Goal: Task Accomplishment & Management: Complete application form

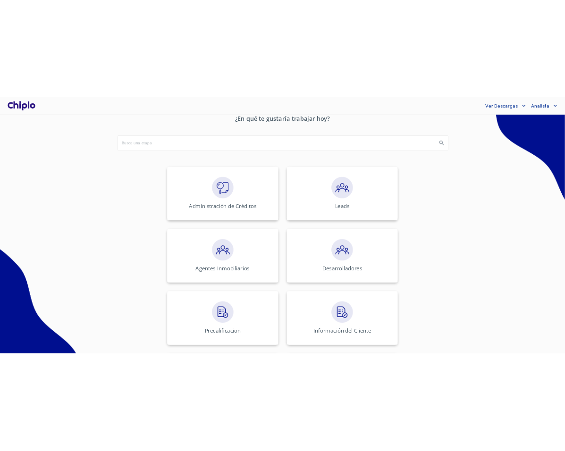
scroll to position [107, 0]
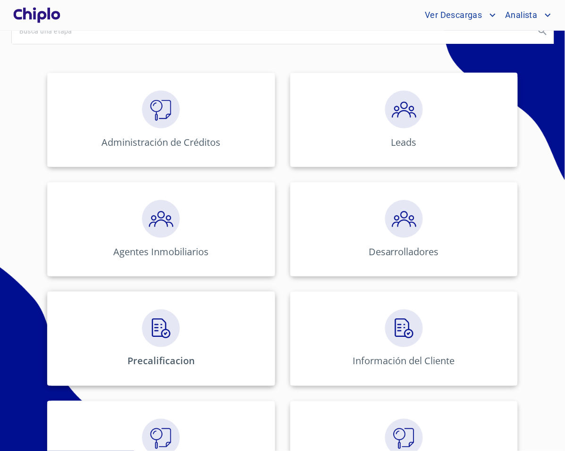
click at [209, 315] on div "Precalificacion" at bounding box center [161, 339] width 228 height 94
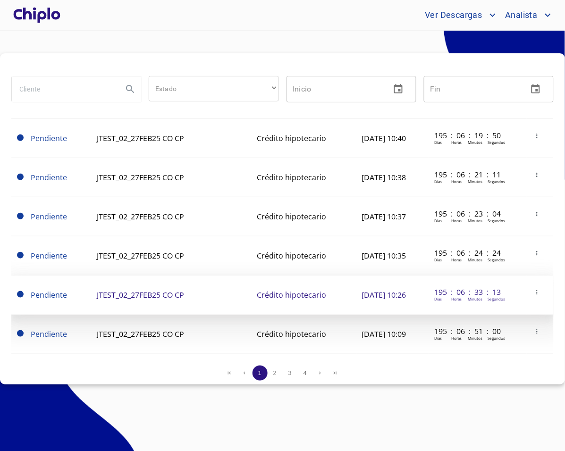
scroll to position [780, 0]
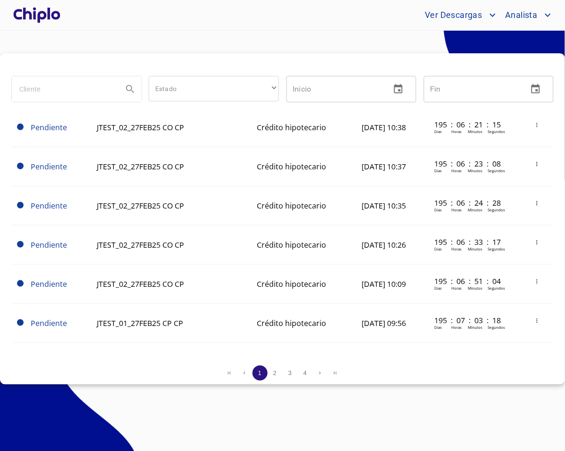
click at [274, 370] on span "2" at bounding box center [274, 373] width 3 height 7
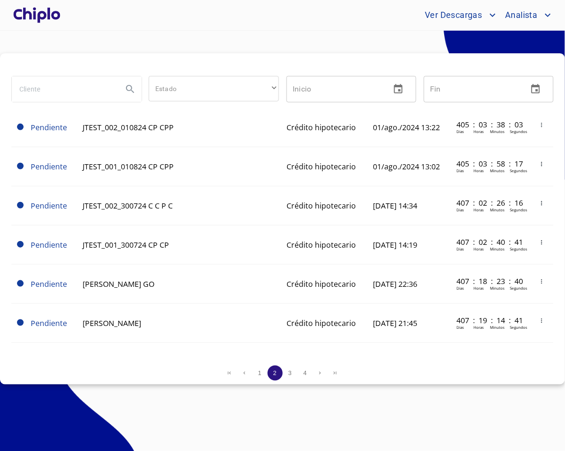
click at [145, 61] on div at bounding box center [282, 64] width 543 height 23
click at [289, 373] on span "3" at bounding box center [290, 373] width 3 height 7
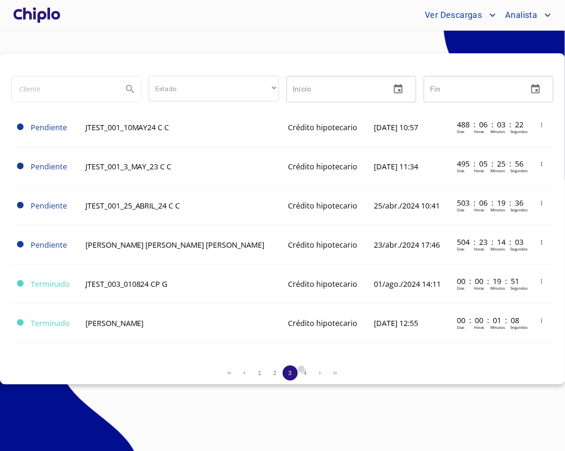
click at [304, 373] on span "4" at bounding box center [305, 373] width 3 height 7
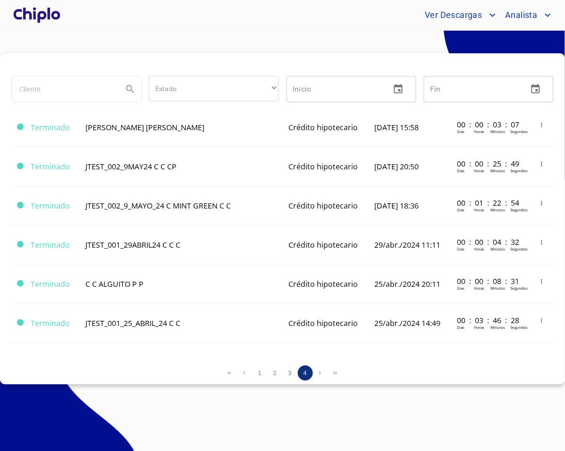
scroll to position [544, 0]
click at [265, 375] on button "1" at bounding box center [260, 373] width 15 height 15
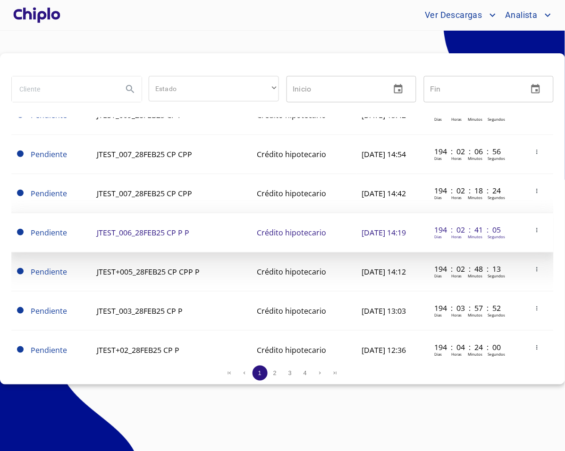
scroll to position [0, 0]
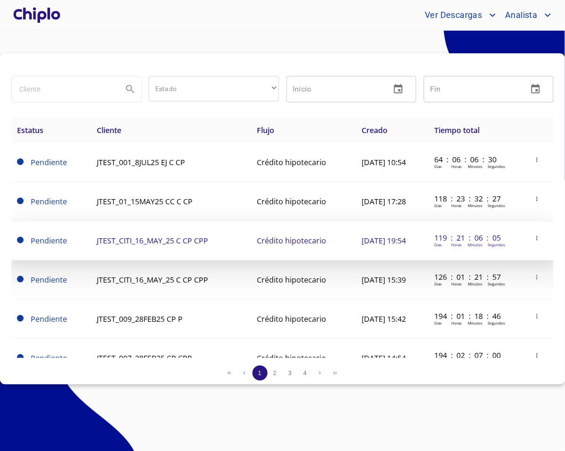
click at [204, 251] on td "JTEST_CITI_16_MAY_25 C CP CPP" at bounding box center [171, 240] width 160 height 39
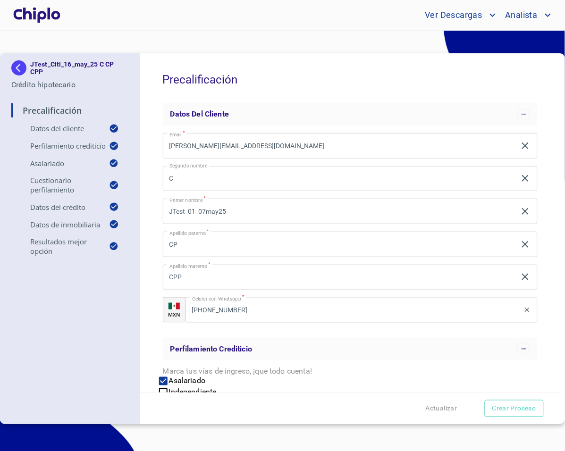
click at [114, 324] on div "JTest_Citi_16_may_25 C CP CPP Crédito hipotecario Precalificación Datos del cli…" at bounding box center [70, 238] width 140 height 371
click at [41, 28] on div at bounding box center [36, 15] width 51 height 30
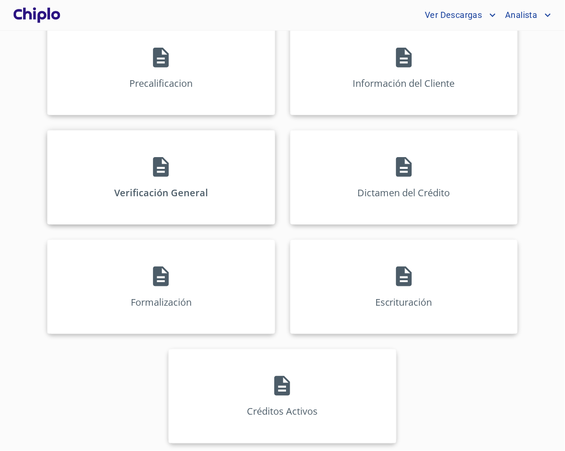
scroll to position [361, 0]
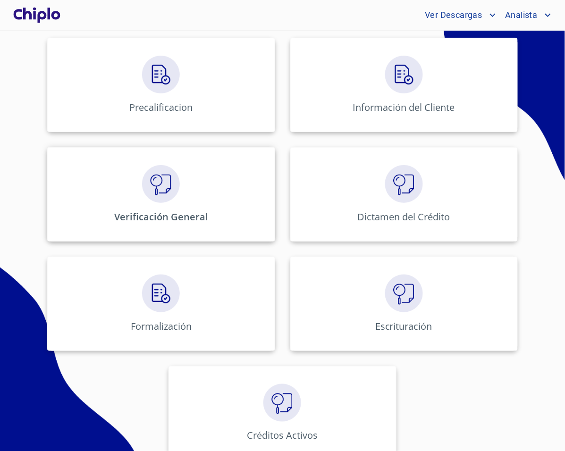
click at [173, 212] on p "Verificación General" at bounding box center [161, 217] width 94 height 13
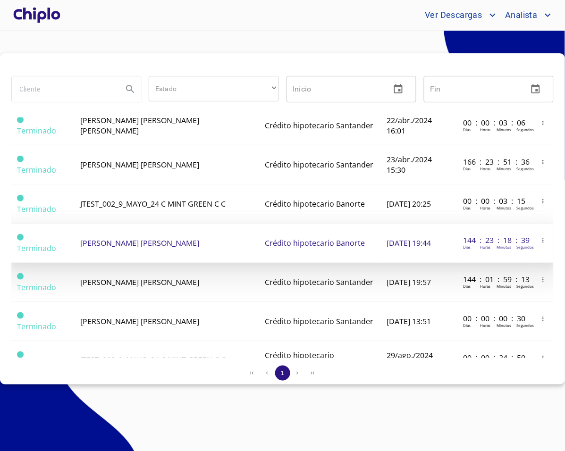
scroll to position [727, 0]
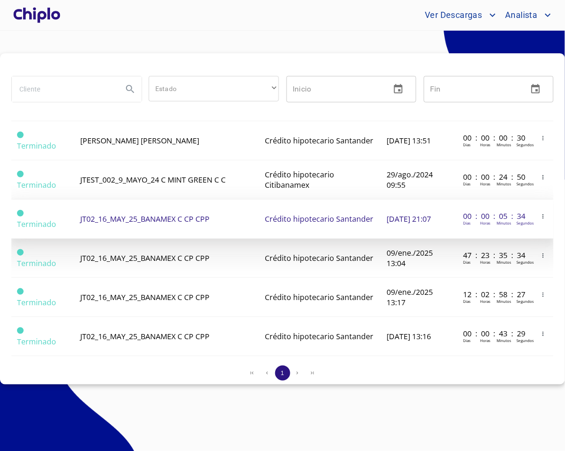
click at [190, 221] on span "JT02_16_MAY_25_BANAMEX C CP CPP" at bounding box center [144, 219] width 129 height 10
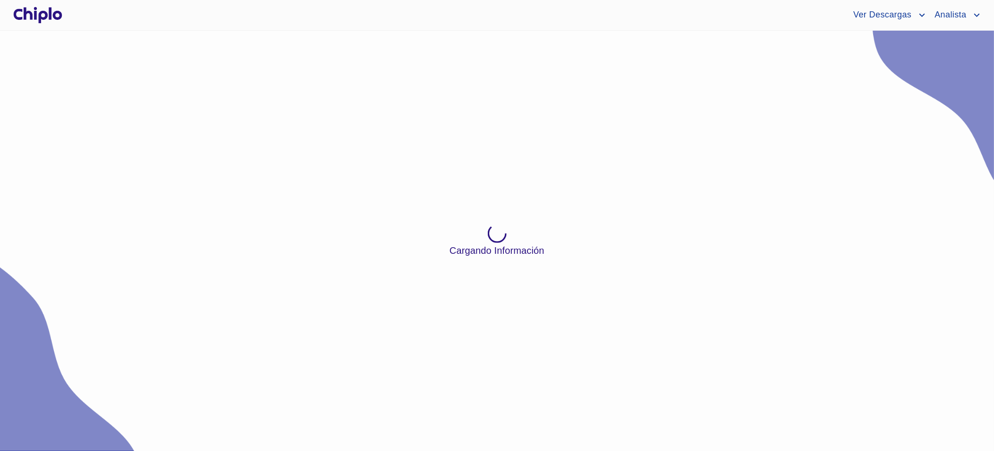
click at [341, 53] on div "Cargando Información" at bounding box center [497, 241] width 994 height 421
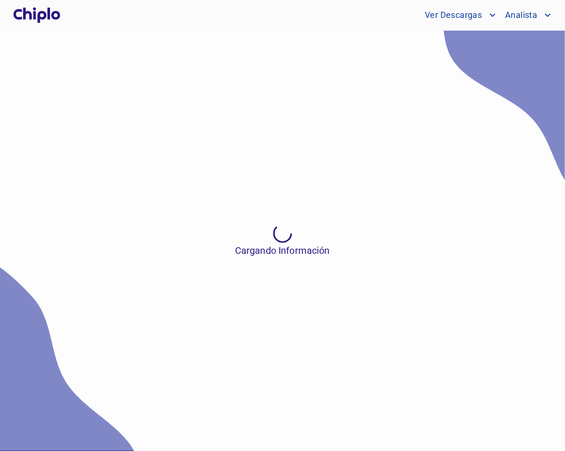
click at [266, 180] on div "Cargando Información" at bounding box center [282, 241] width 565 height 421
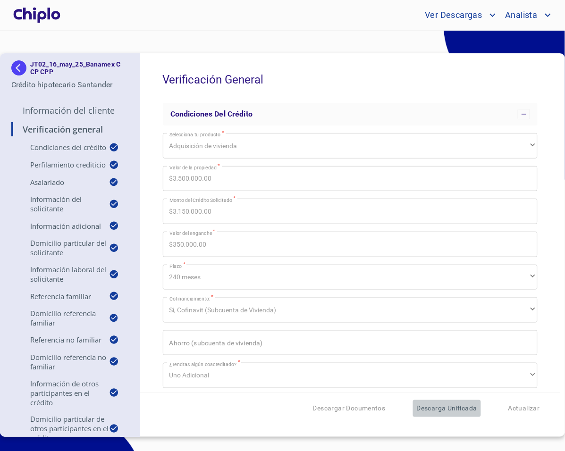
click at [459, 411] on span "Descarga Unificada" at bounding box center [447, 409] width 60 height 12
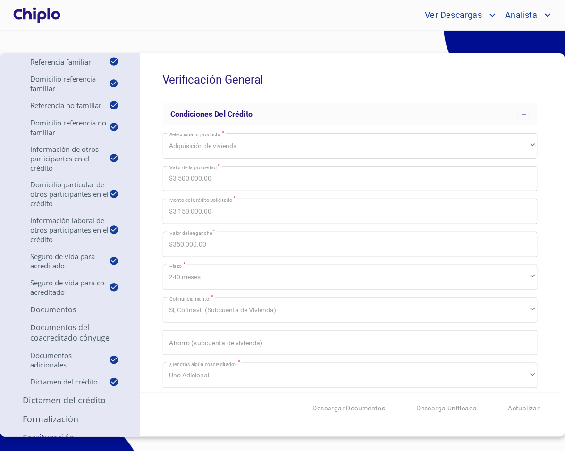
scroll to position [236, 0]
click at [56, 308] on p "Documentos" at bounding box center [69, 309] width 117 height 10
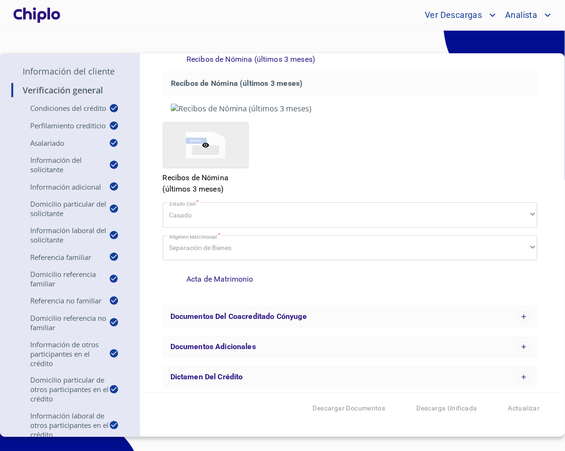
scroll to position [0, 0]
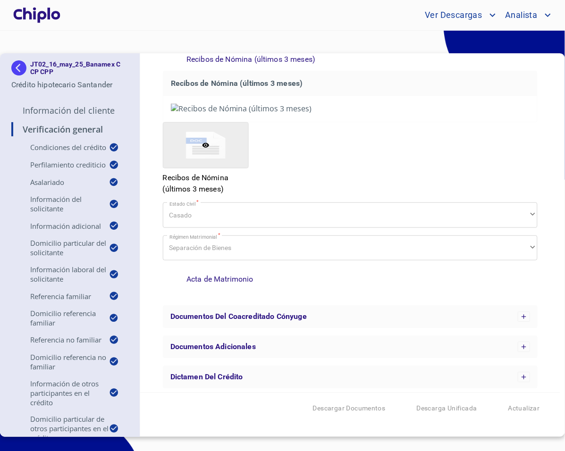
click at [60, 105] on p "Información del Cliente" at bounding box center [69, 110] width 117 height 11
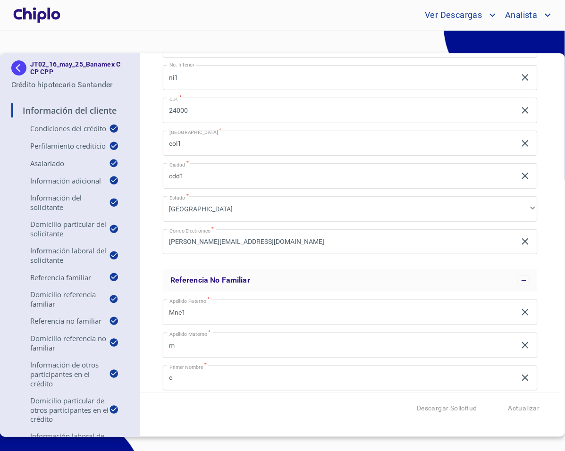
click at [154, 215] on div "Información del Cliente Condiciones del Crédito Selecciona tu producto   * Adqu…" at bounding box center [350, 223] width 420 height 340
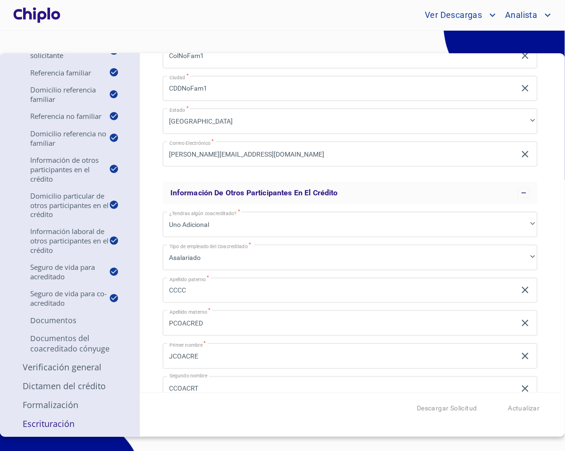
scroll to position [254, 0]
click at [63, 320] on p "Documentos" at bounding box center [69, 321] width 117 height 10
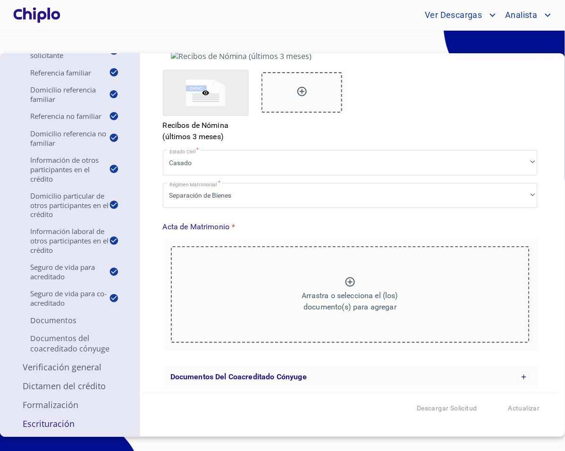
scroll to position [3575, 0]
click at [268, 373] on span "Documentos del Coacreditado Cónyuge" at bounding box center [238, 377] width 136 height 9
